Goal: Use online tool/utility: Utilize a website feature to perform a specific function

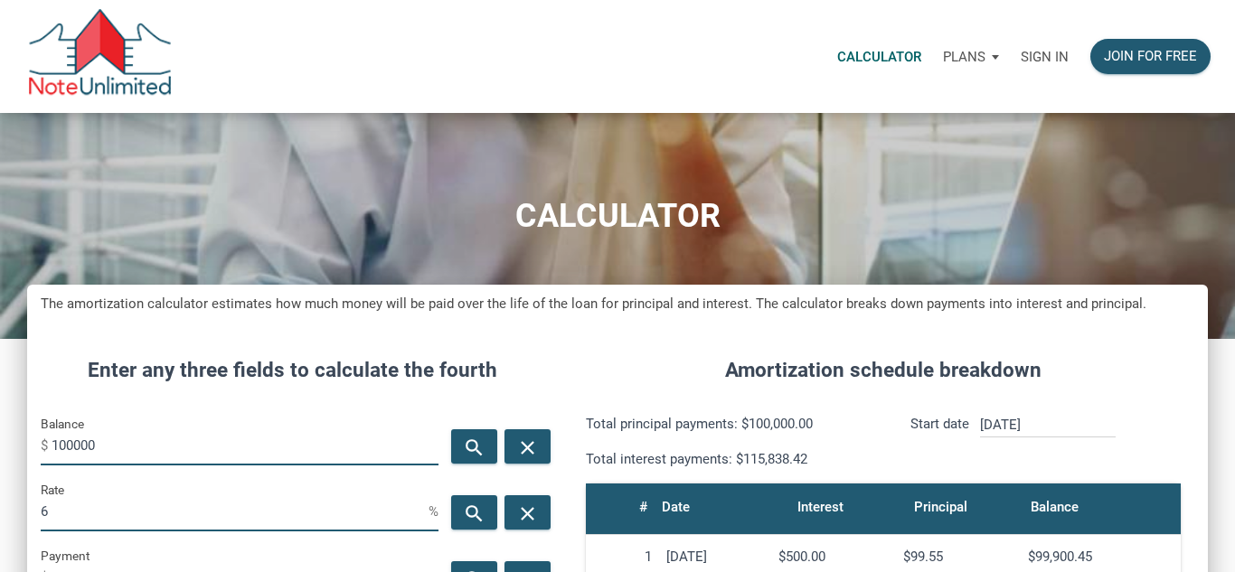
scroll to position [852, 1181]
type input "1"
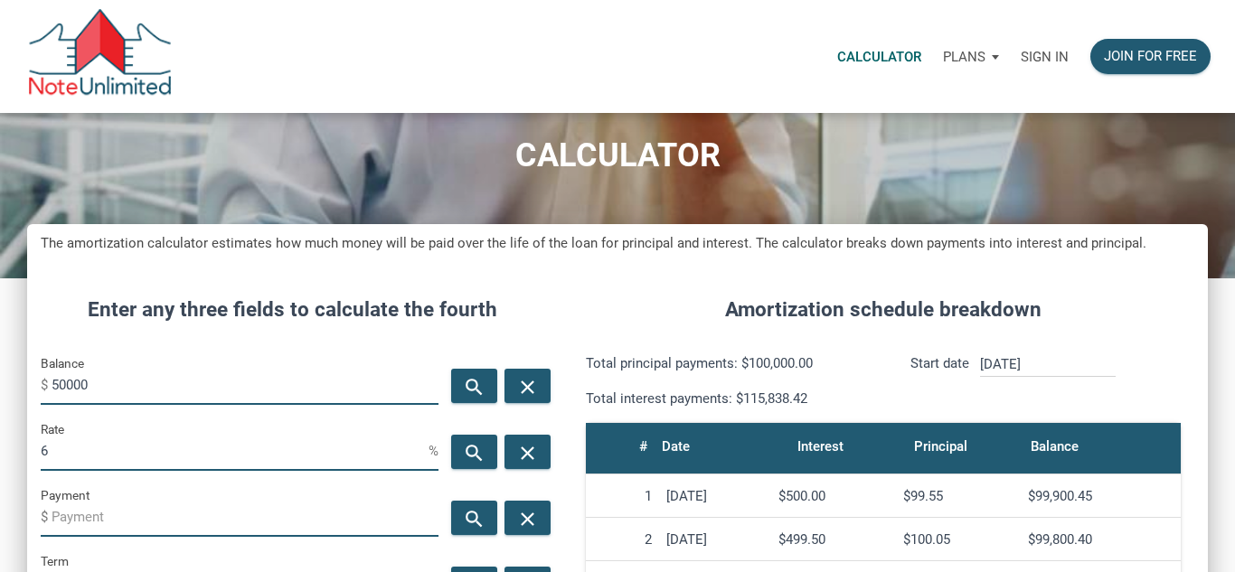
scroll to position [70, 0]
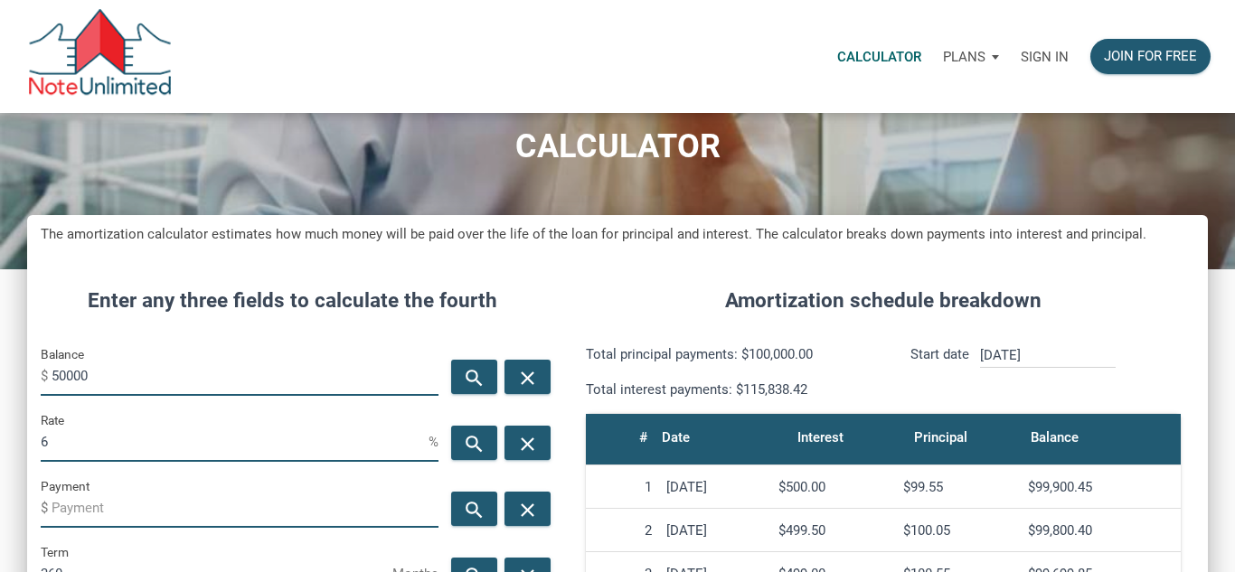
type input "50000"
click at [198, 445] on input "6" at bounding box center [235, 441] width 388 height 41
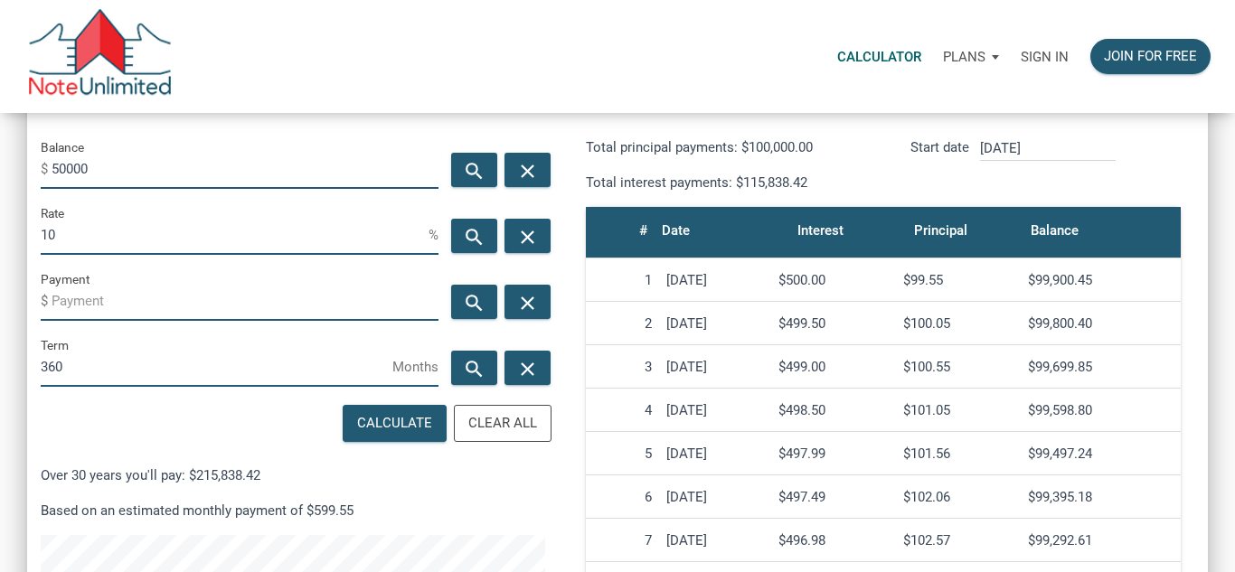
scroll to position [299, 0]
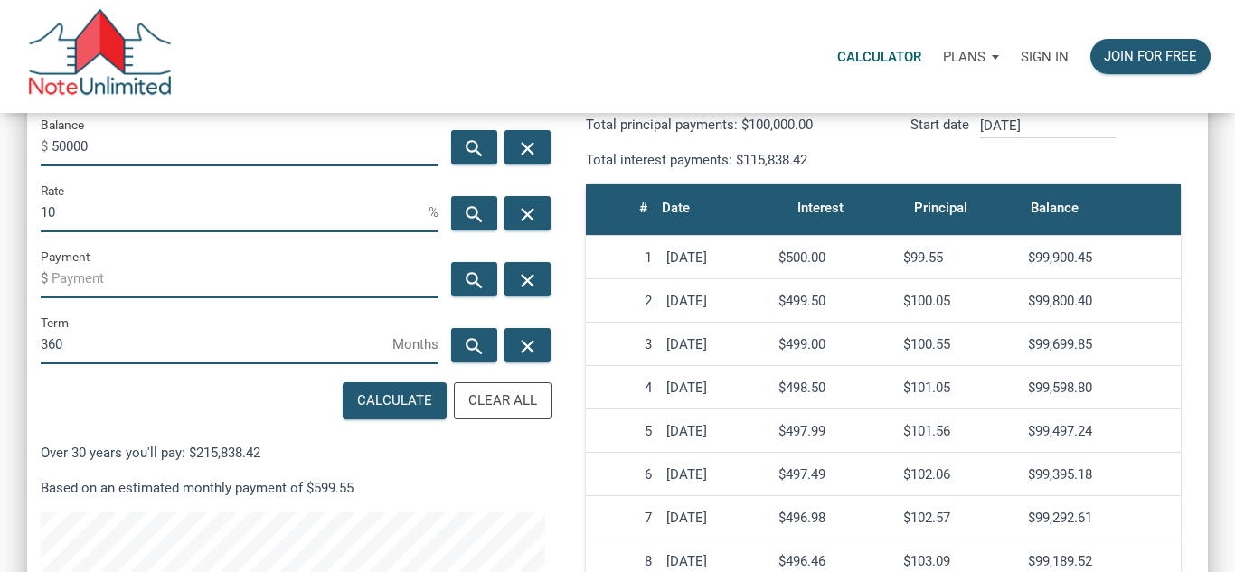
type input "10"
click at [153, 353] on input "360" at bounding box center [217, 344] width 352 height 41
type input "3"
type input "60"
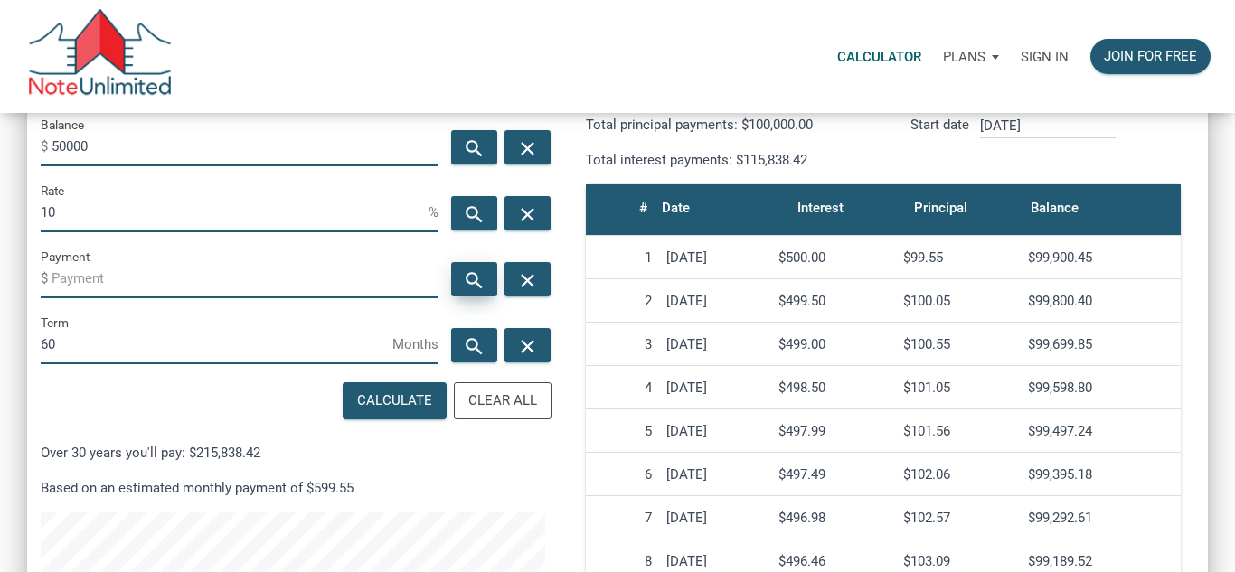
click at [466, 290] on icon "search" at bounding box center [475, 280] width 22 height 23
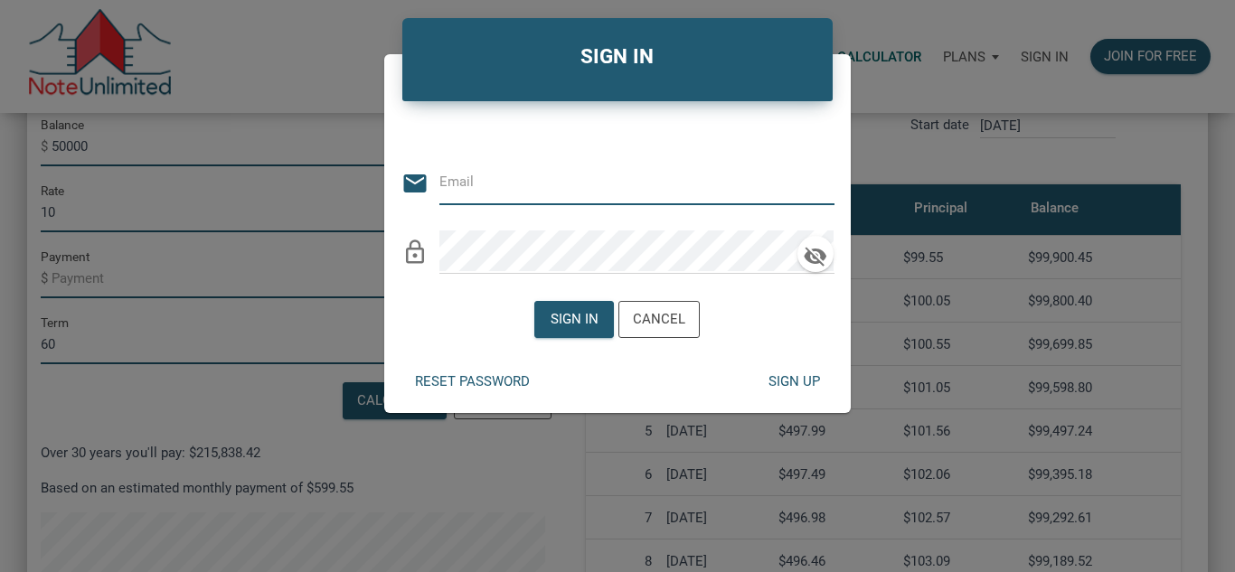
type input "[PERSON_NAME][EMAIL_ADDRESS][DOMAIN_NAME]"
click at [580, 325] on div "Sign in" at bounding box center [575, 319] width 48 height 21
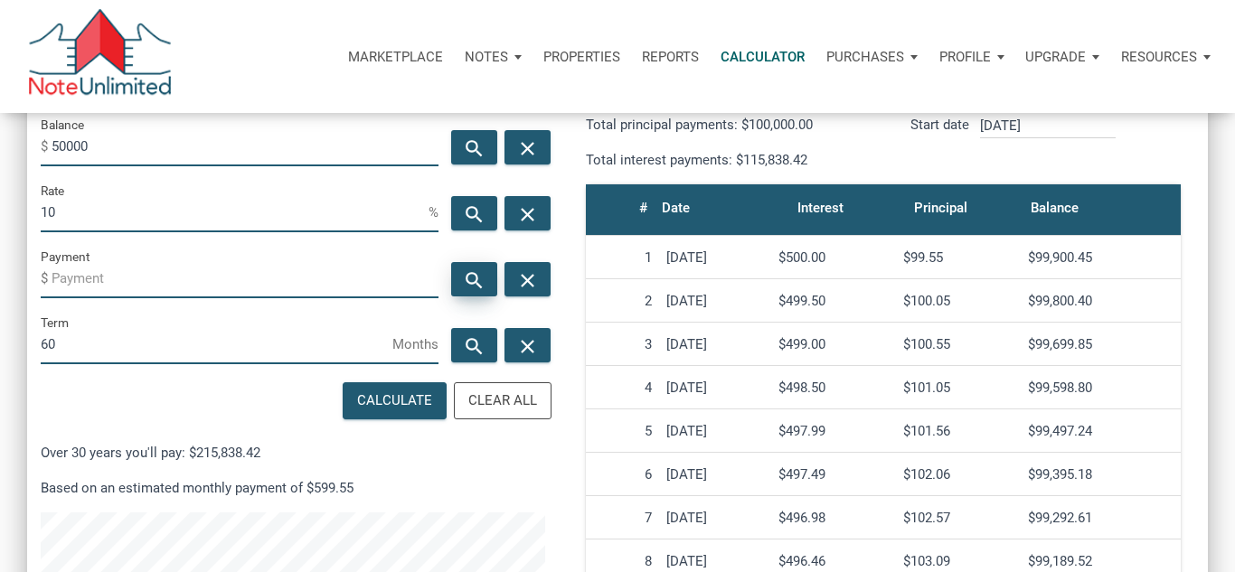
click at [478, 285] on icon "search" at bounding box center [475, 280] width 22 height 23
type input "-1062.35"
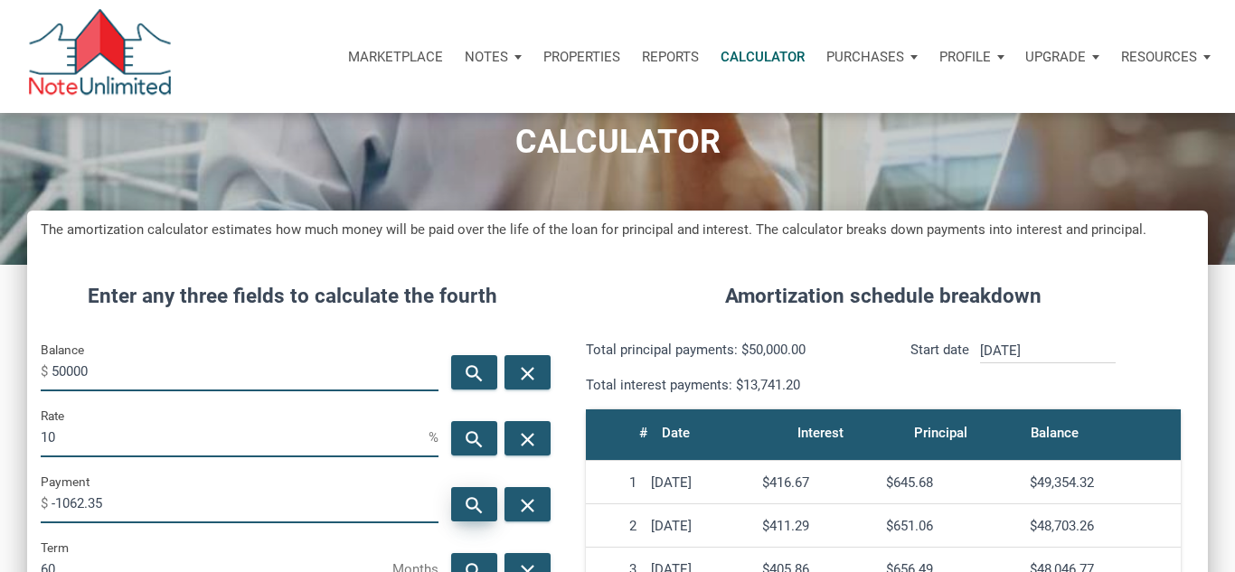
scroll to position [60, 0]
